Goal: Transaction & Acquisition: Subscribe to service/newsletter

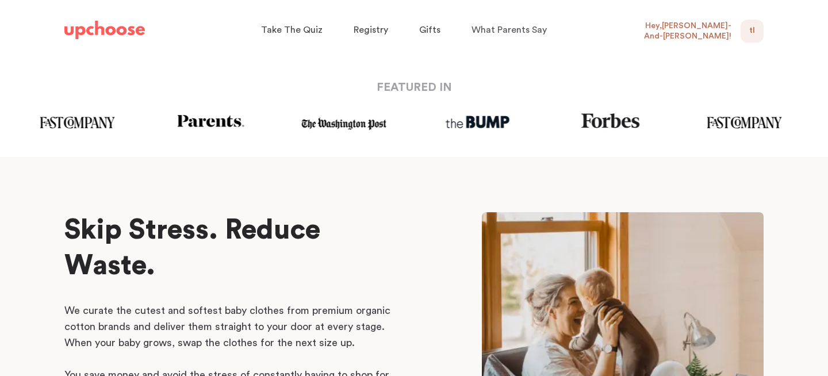
scroll to position [416, 0]
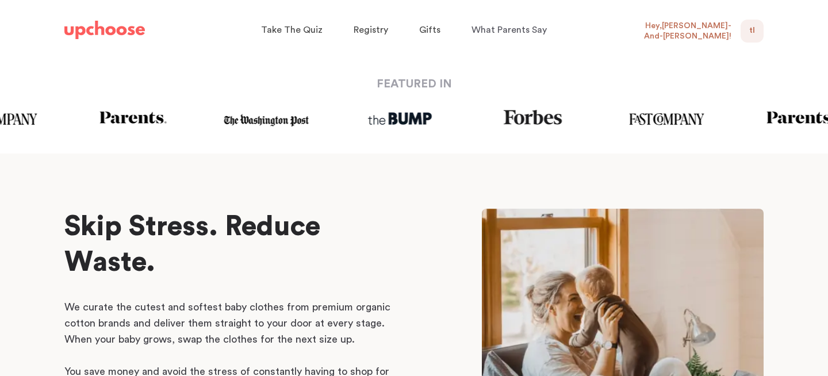
click at [749, 31] on span "TL" at bounding box center [752, 31] width 6 height 14
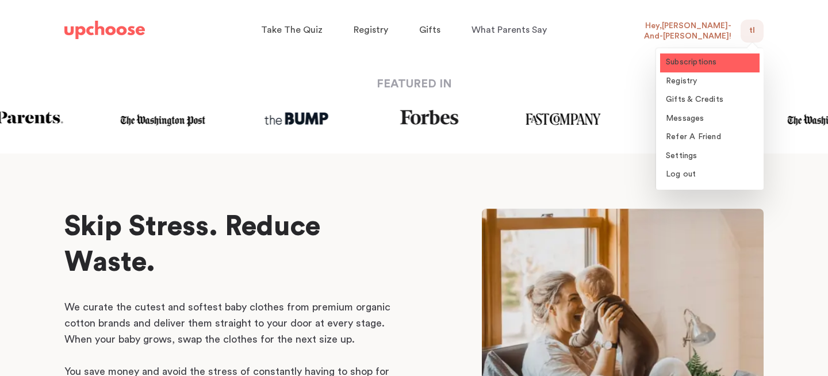
click at [699, 63] on span "Subscriptions" at bounding box center [691, 62] width 51 height 8
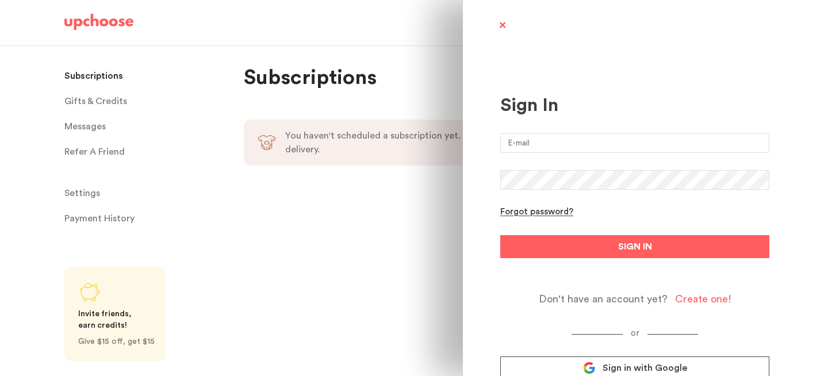
click at [528, 144] on input "email" at bounding box center [634, 143] width 269 height 20
type input "[EMAIL_ADDRESS][DOMAIN_NAME]"
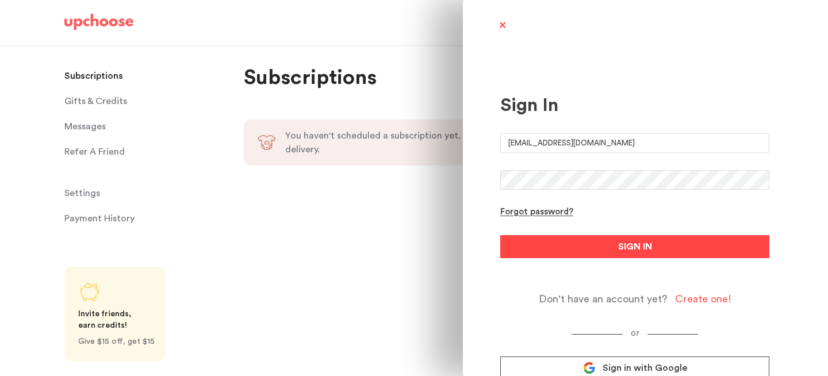
click at [645, 252] on span "SIGN IN" at bounding box center [635, 247] width 34 height 14
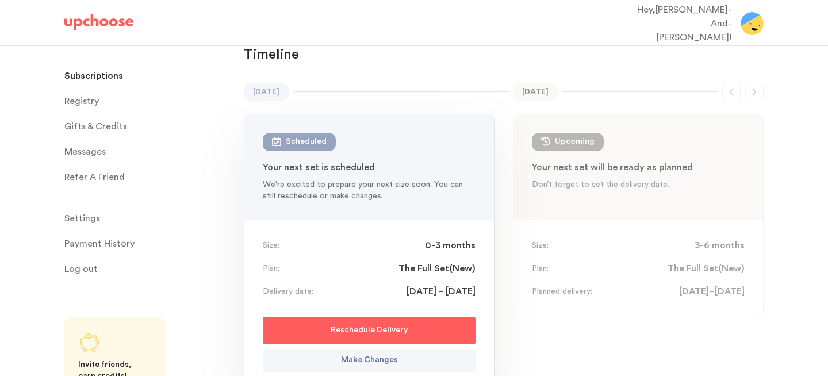
scroll to position [93, 0]
click at [417, 348] on button "Make Changes" at bounding box center [369, 359] width 213 height 23
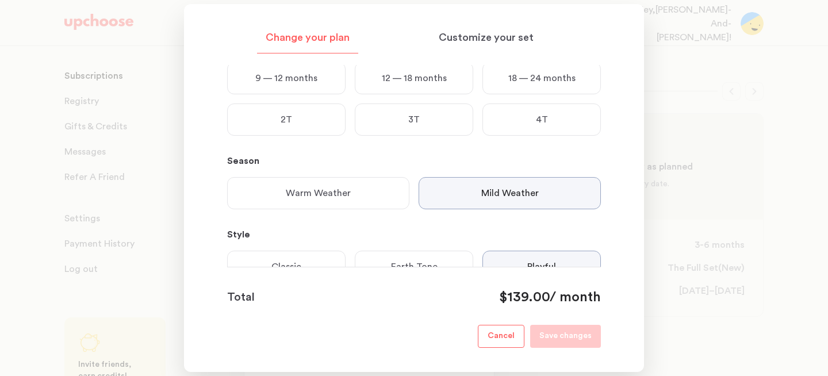
scroll to position [0, 0]
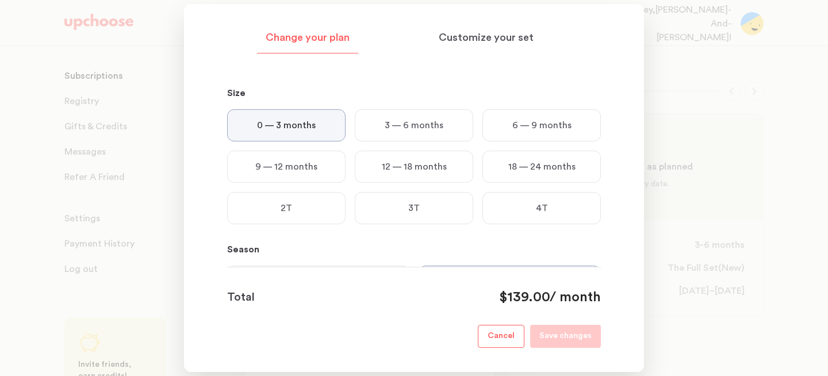
click at [495, 338] on p "Cancel" at bounding box center [501, 336] width 27 height 14
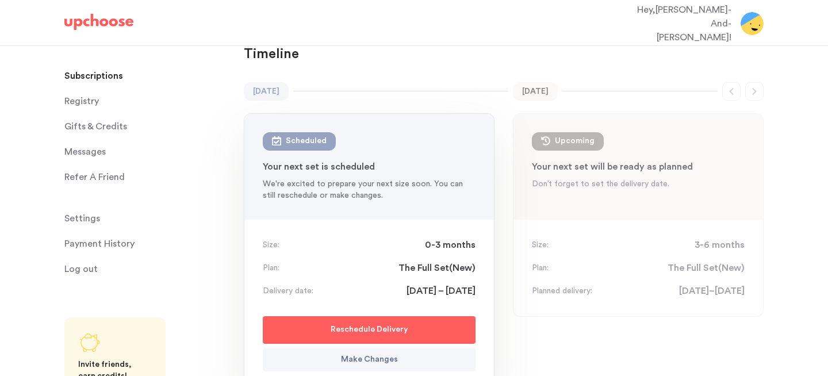
click at [97, 219] on span "Settings" at bounding box center [82, 218] width 36 height 23
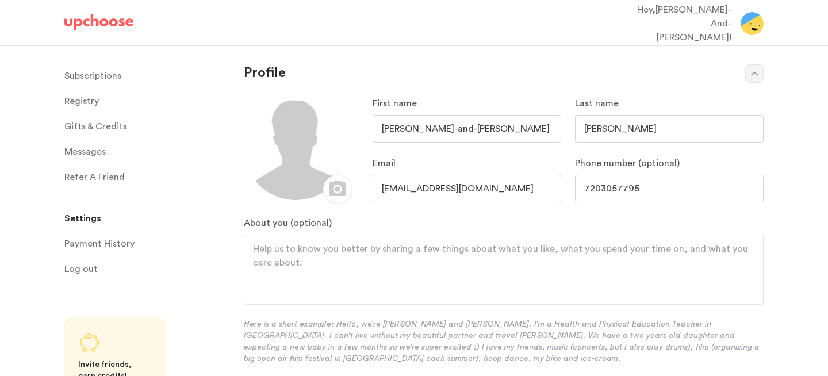
click at [94, 16] on img at bounding box center [98, 22] width 69 height 16
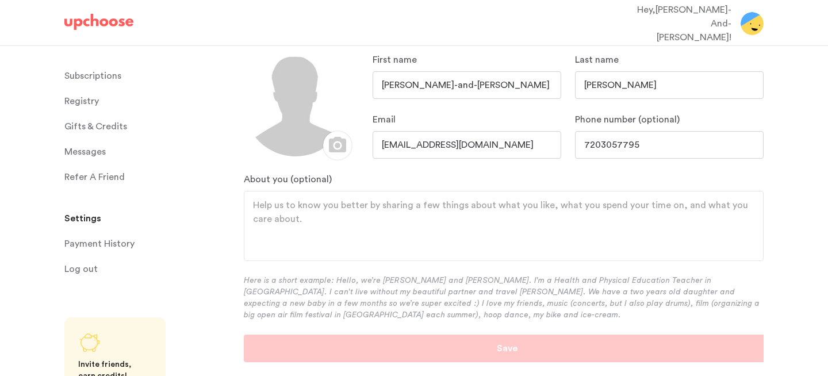
scroll to position [46, 0]
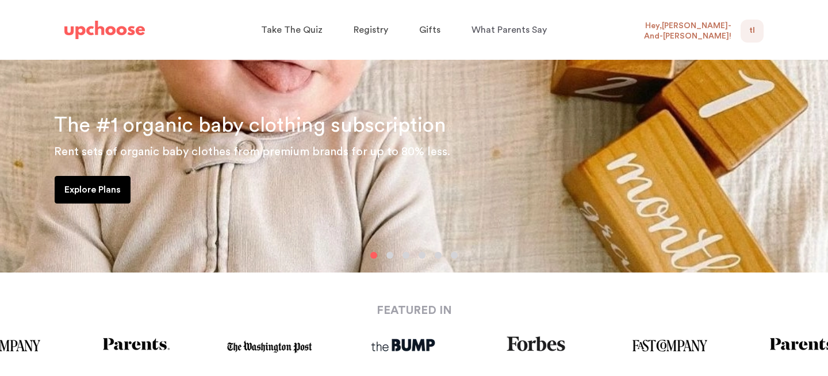
scroll to position [194, 0]
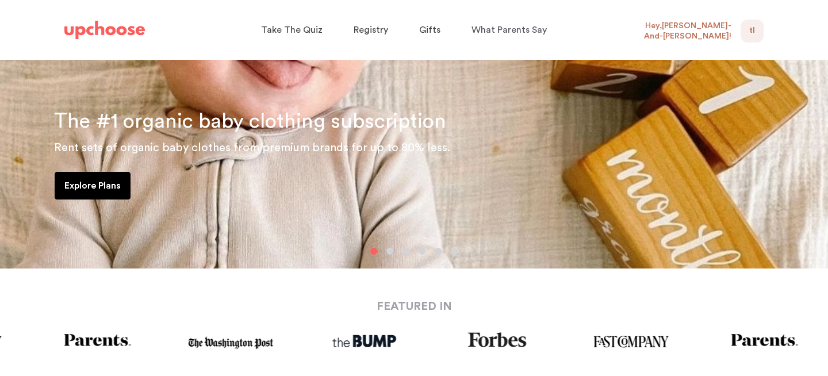
click at [91, 183] on p "Explore Plans" at bounding box center [92, 186] width 56 height 14
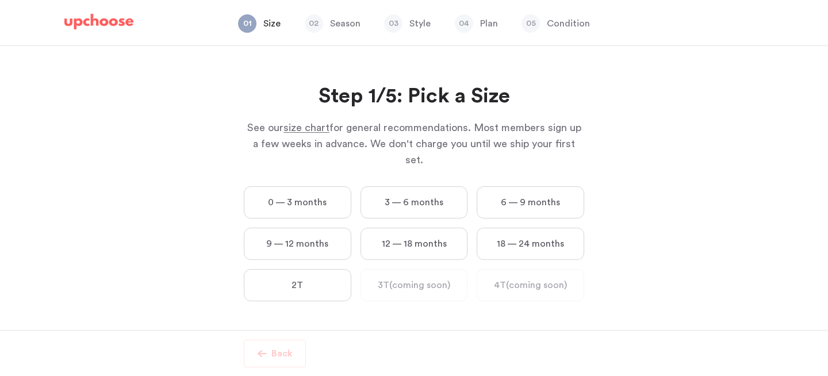
click at [300, 186] on label "0 — 3 months" at bounding box center [298, 202] width 108 height 32
click at [0, 0] on months "0 — 3 months" at bounding box center [0, 0] width 0 height 0
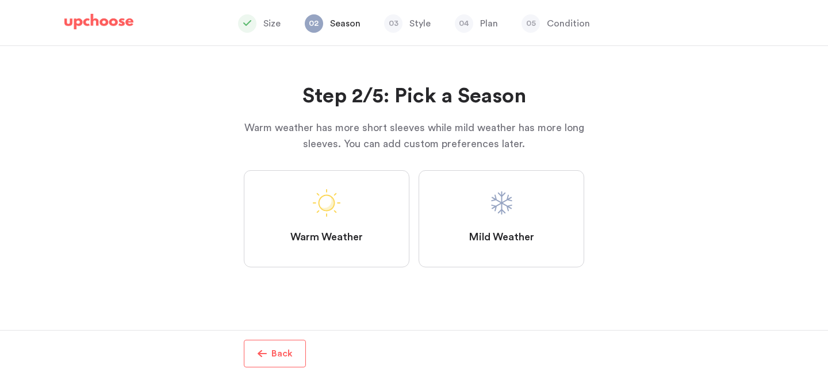
click at [482, 229] on label "Mild Weather" at bounding box center [502, 218] width 166 height 97
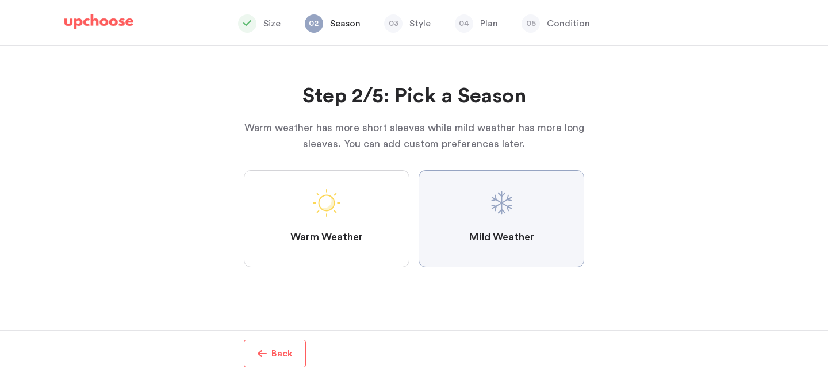
click at [0, 0] on Weather "Mild Weather" at bounding box center [0, 0] width 0 height 0
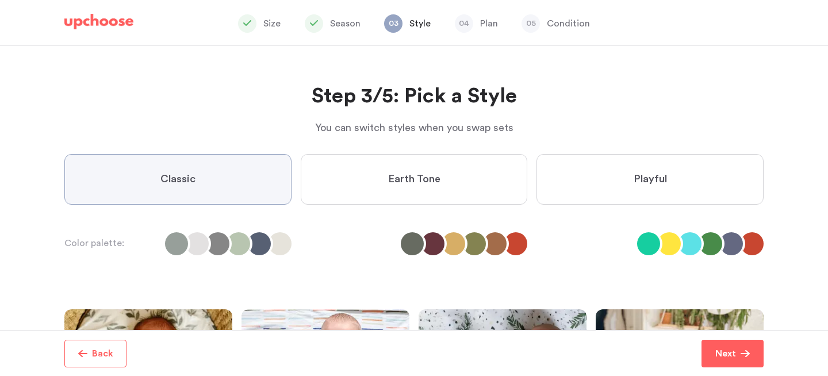
click at [588, 166] on label "Playful" at bounding box center [649, 179] width 227 height 51
click at [0, 0] on input "Playful" at bounding box center [0, 0] width 0 height 0
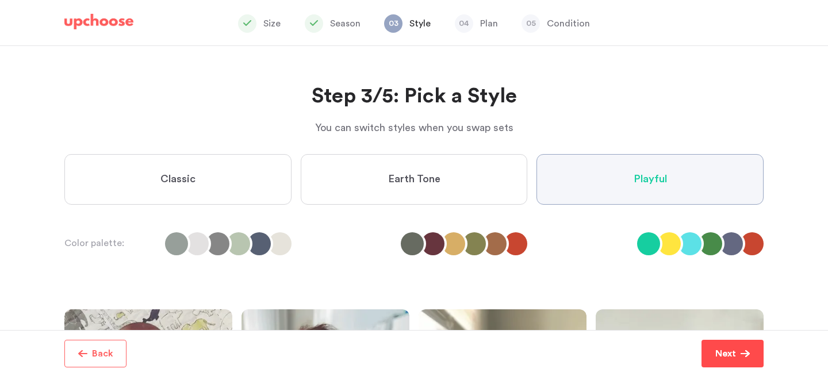
click at [735, 352] on p "Next" at bounding box center [725, 354] width 21 height 14
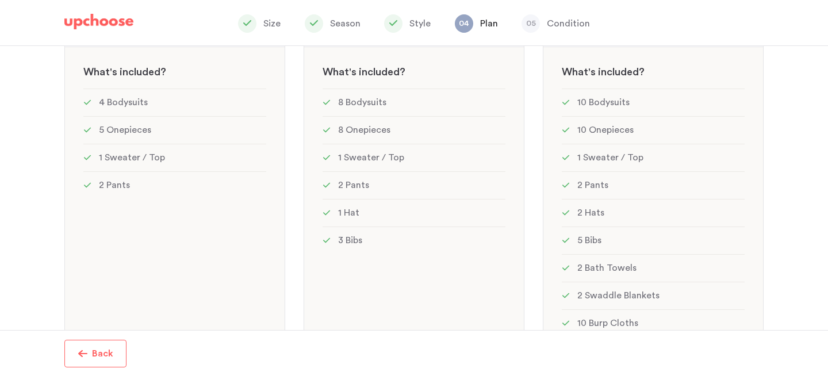
scroll to position [368, 0]
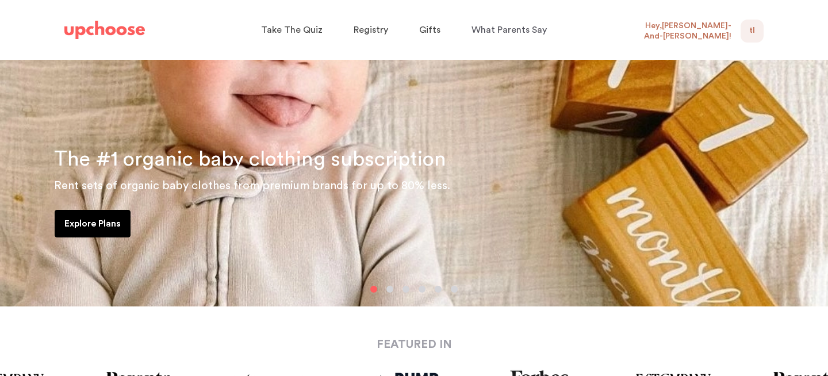
click at [97, 228] on p "Explore Plans" at bounding box center [92, 224] width 56 height 14
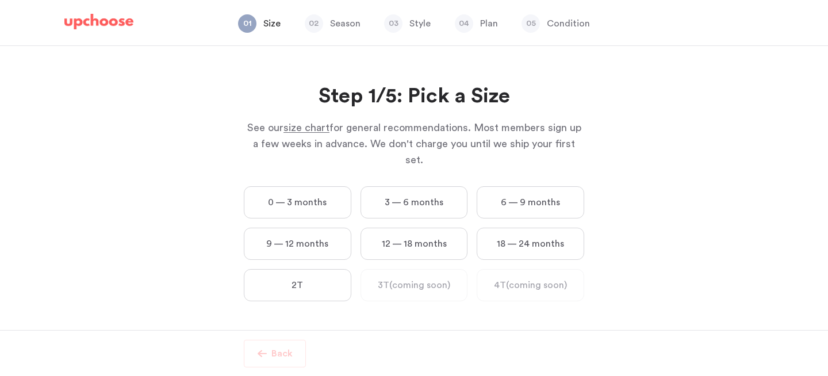
click at [305, 186] on label "0 — 3 months" at bounding box center [298, 202] width 108 height 32
click at [0, 0] on months "0 — 3 months" at bounding box center [0, 0] width 0 height 0
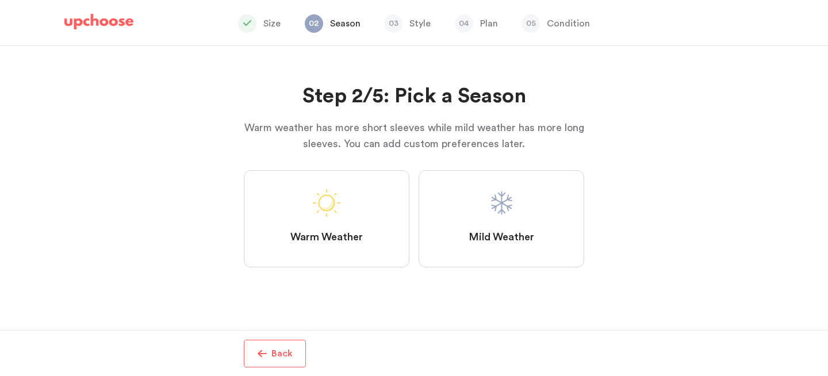
click at [554, 216] on label "Mild Weather" at bounding box center [502, 218] width 166 height 97
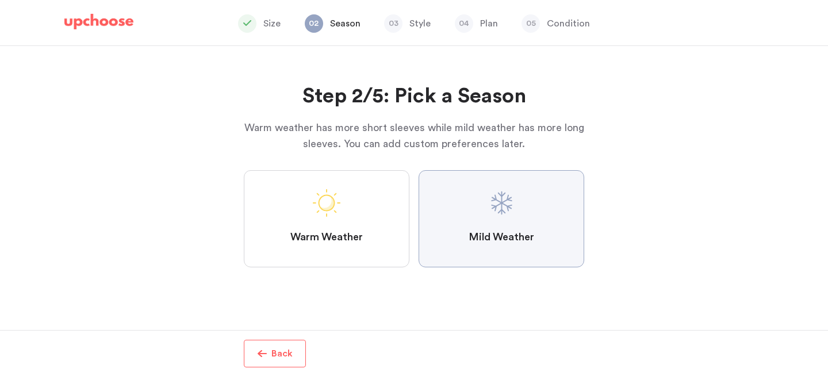
click at [0, 0] on Weather "Mild Weather" at bounding box center [0, 0] width 0 height 0
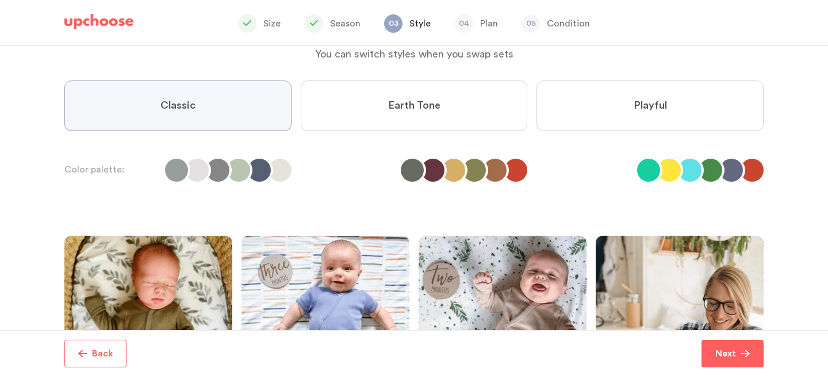
scroll to position [74, 0]
click at [605, 126] on label "Playful" at bounding box center [649, 105] width 227 height 51
click at [0, 0] on input "Playful" at bounding box center [0, 0] width 0 height 0
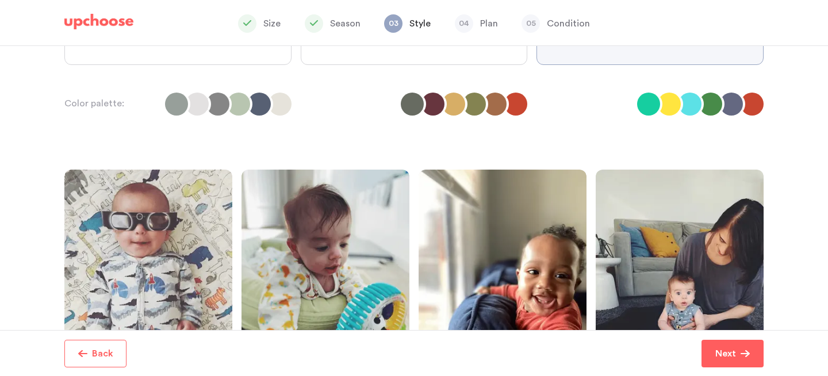
scroll to position [151, 0]
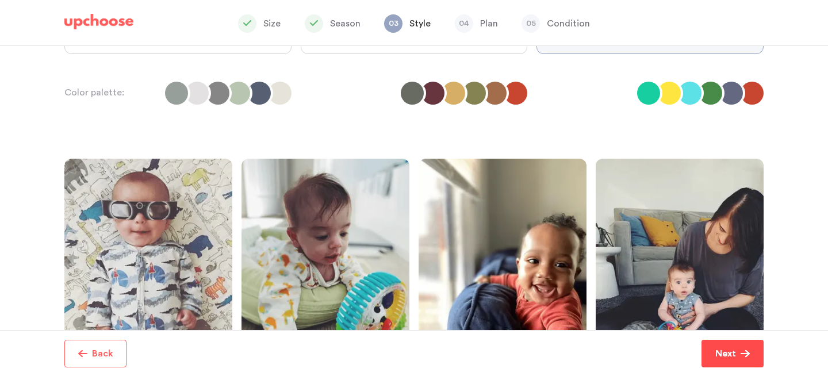
click at [711, 350] on button "Next" at bounding box center [733, 354] width 62 height 28
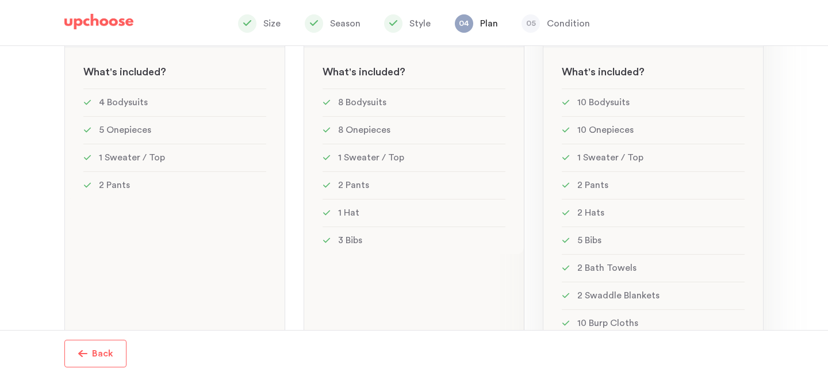
scroll to position [368, 0]
